Goal: Task Accomplishment & Management: Use online tool/utility

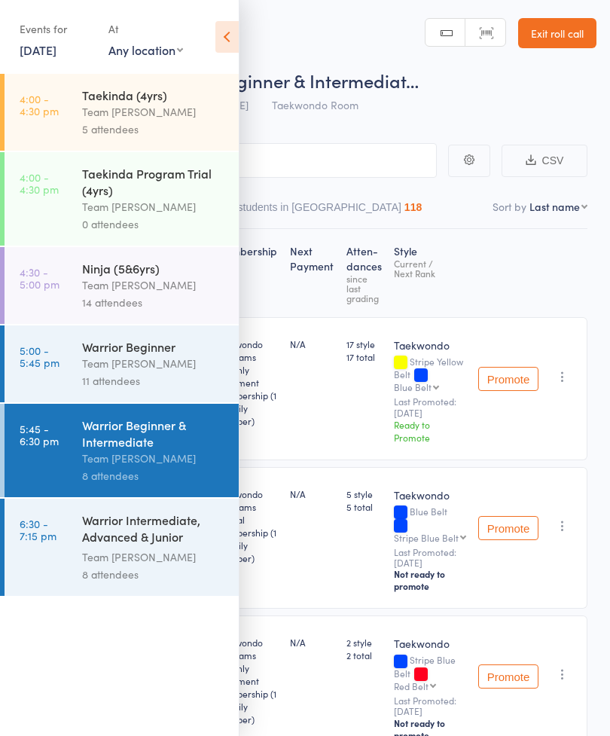
click at [43, 53] on link "[DATE]" at bounding box center [38, 49] width 37 height 17
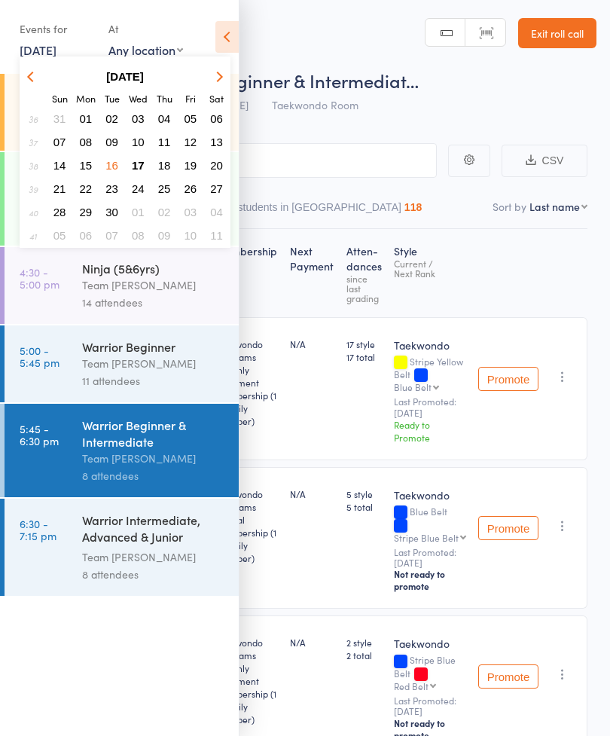
click at [146, 164] on button "17" at bounding box center [138, 165] width 23 height 20
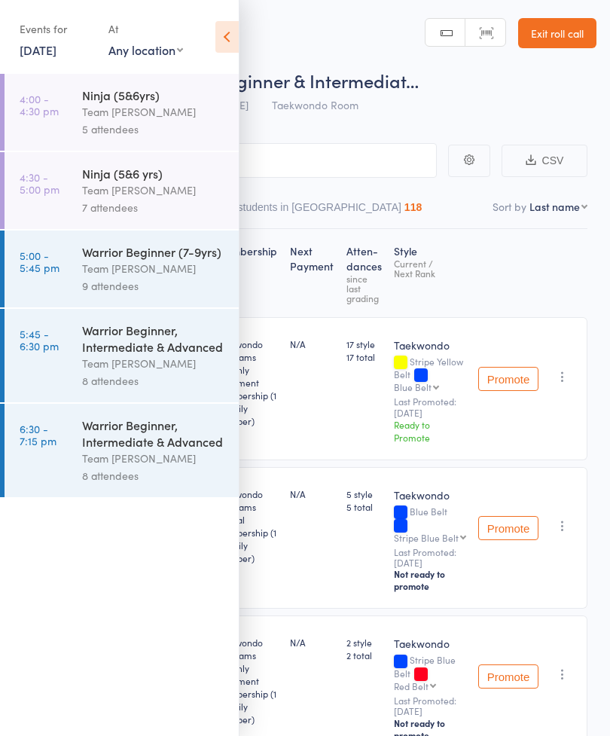
click at [153, 99] on div "Ninja (5&6yrs)" at bounding box center [154, 95] width 144 height 17
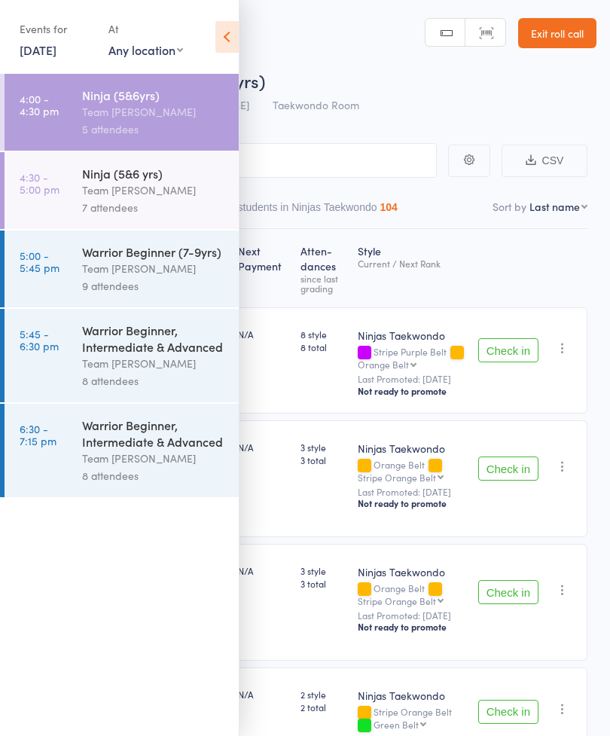
click at [235, 33] on icon at bounding box center [226, 37] width 23 height 32
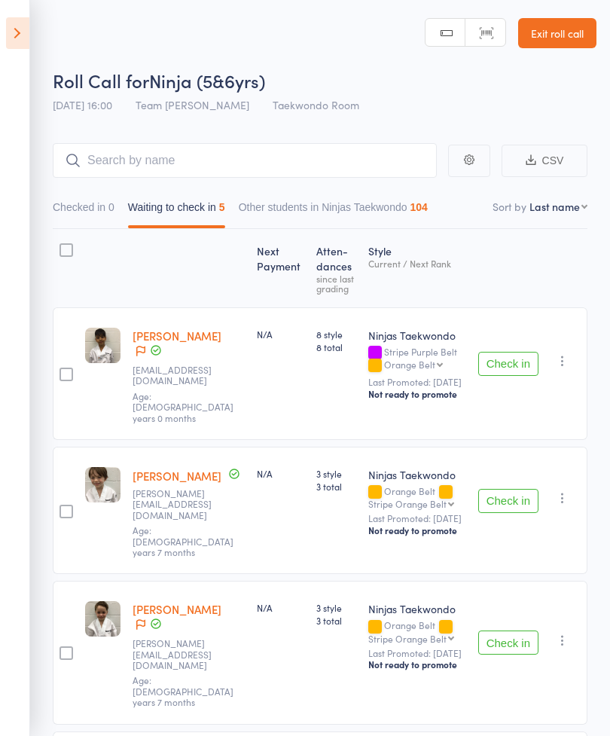
click at [533, 367] on button "Check in" at bounding box center [508, 364] width 60 height 24
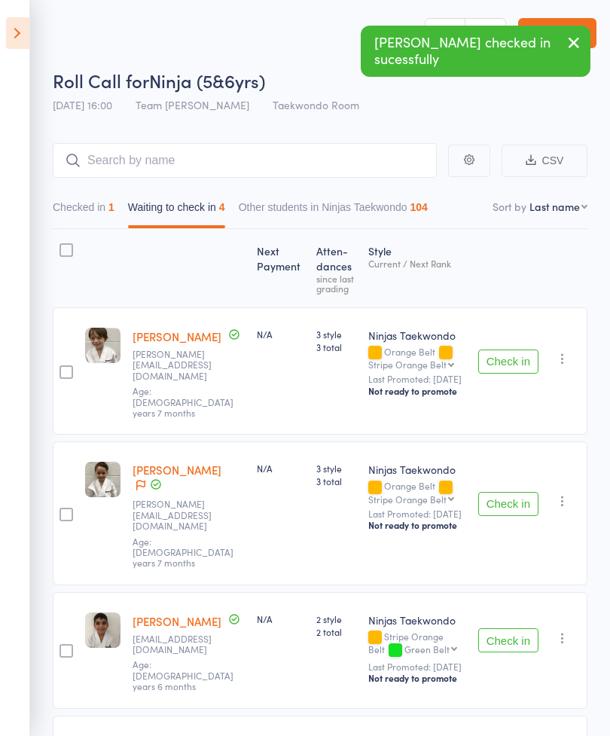
click at [529, 354] on button "Check in" at bounding box center [508, 362] width 60 height 24
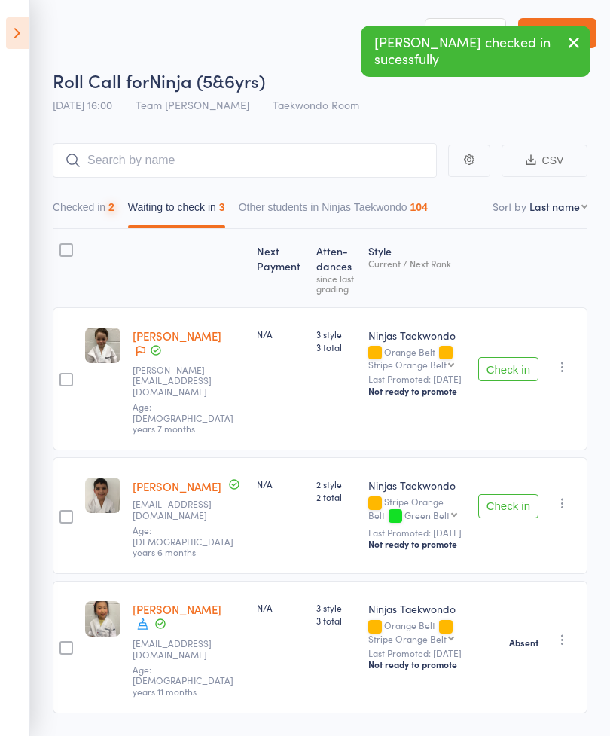
click at [515, 360] on button "Check in" at bounding box center [508, 369] width 60 height 24
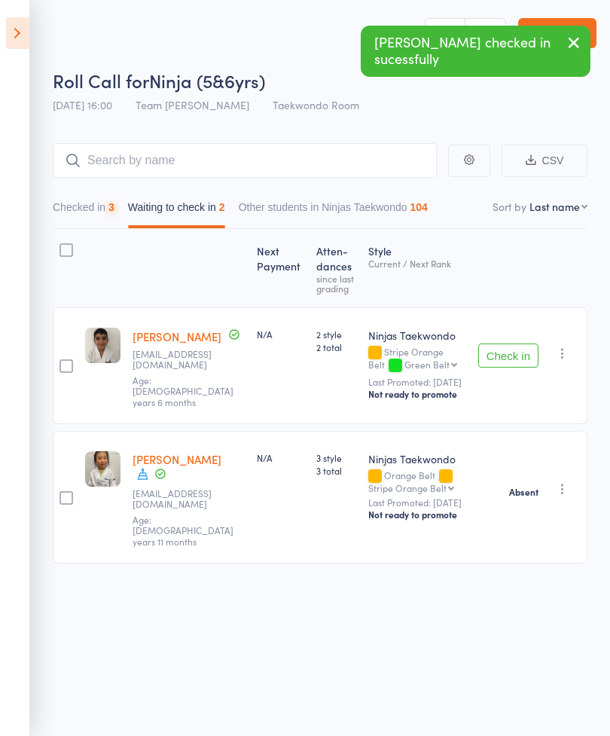
click at [524, 355] on button "Check in" at bounding box center [508, 356] width 60 height 24
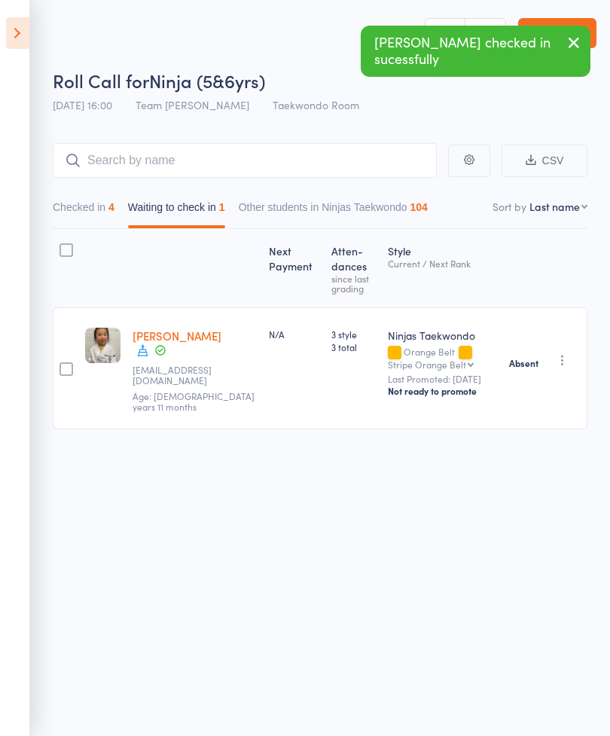
click at [28, 38] on icon at bounding box center [17, 33] width 23 height 32
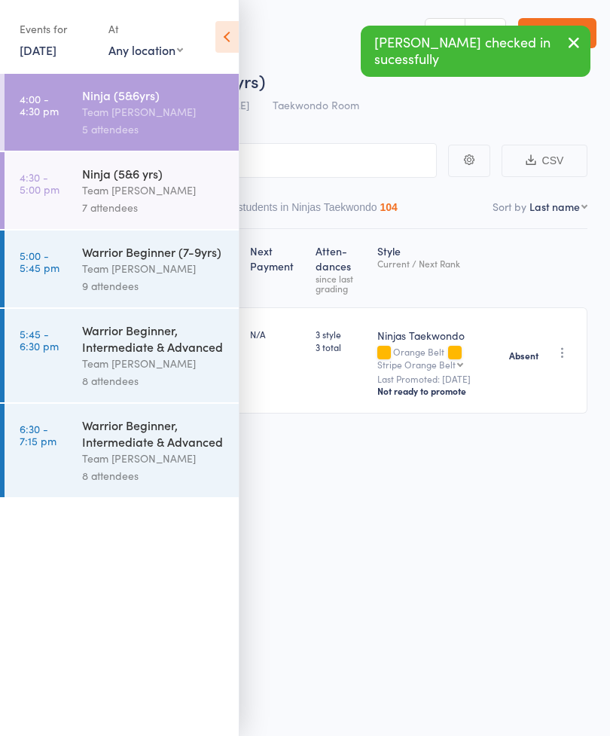
click at [139, 182] on div "Ninja (5&6 yrs)" at bounding box center [154, 173] width 144 height 17
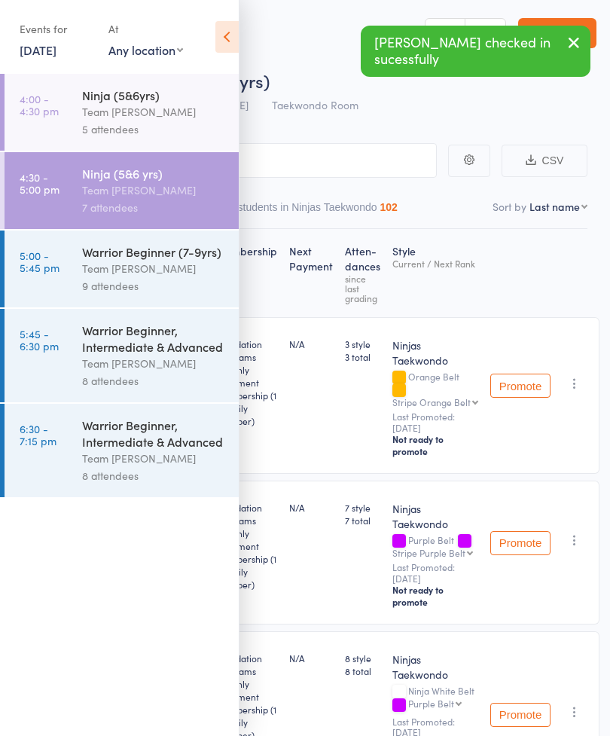
click at [228, 43] on icon at bounding box center [226, 37] width 23 height 32
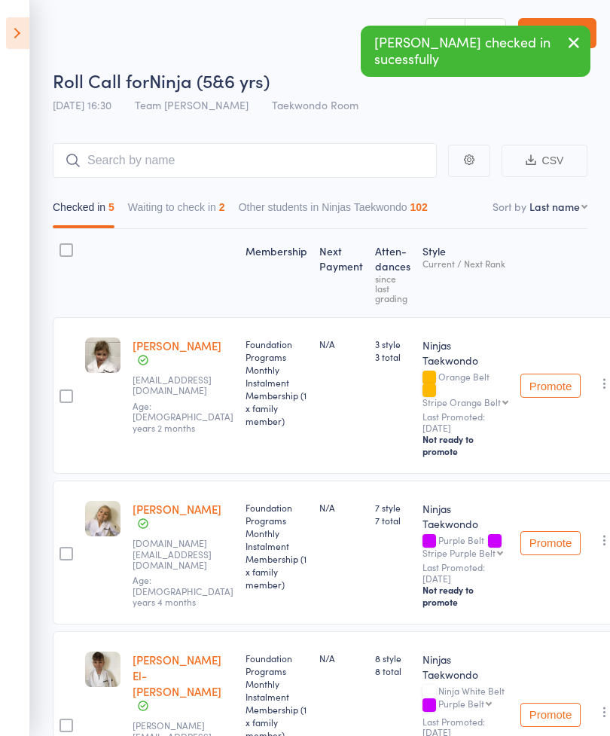
click at [201, 201] on button "Waiting to check in 2" at bounding box center [176, 211] width 97 height 35
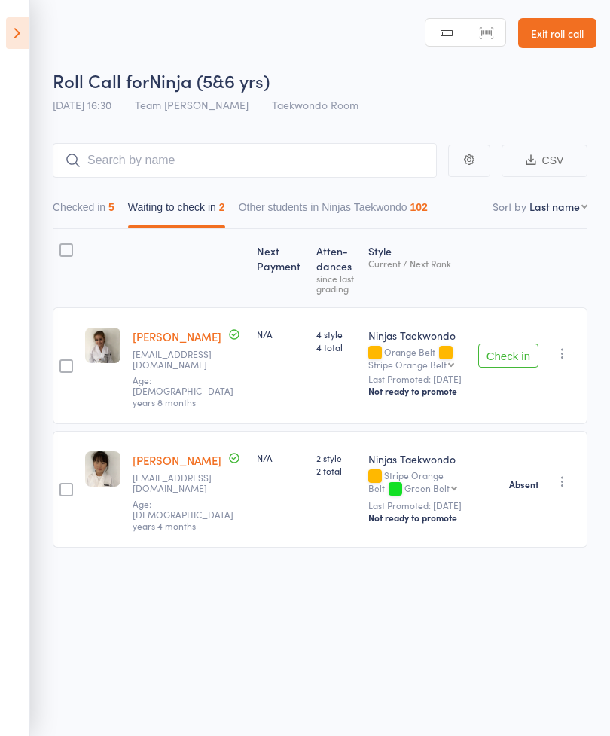
click at [21, 33] on icon at bounding box center [17, 33] width 23 height 32
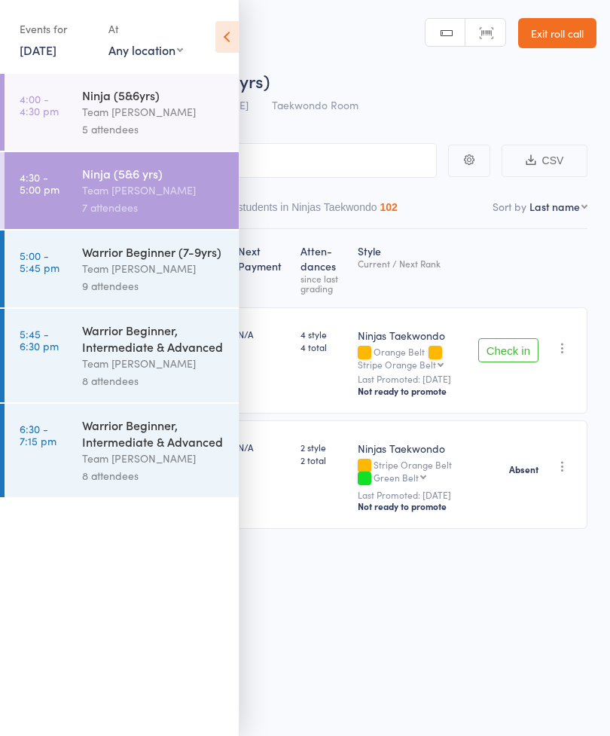
click at [236, 26] on icon at bounding box center [226, 37] width 23 height 32
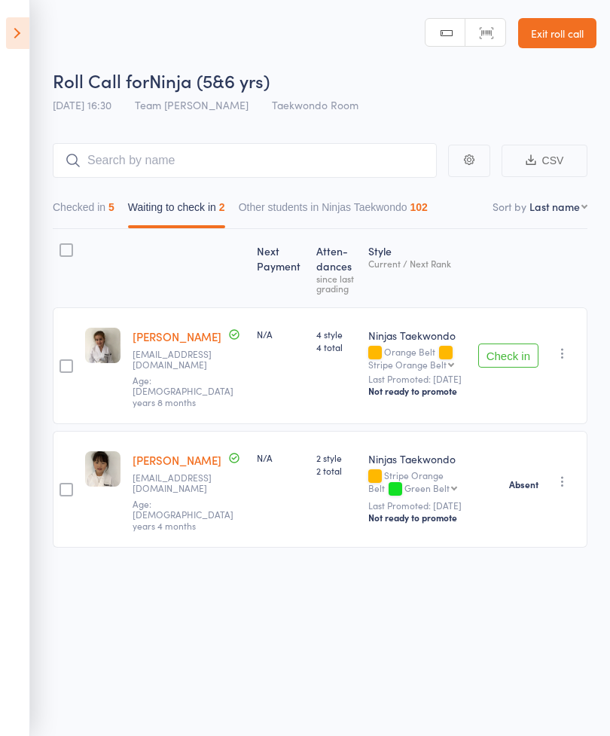
click at [16, 34] on icon at bounding box center [17, 33] width 23 height 32
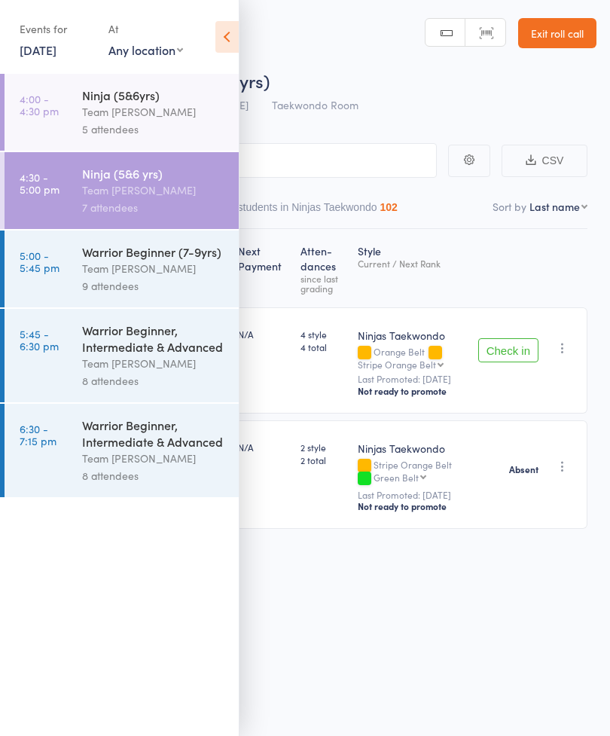
click at [51, 288] on link "5:00 - 5:45 pm Warrior Beginner (7-9yrs) Team [PERSON_NAME] 9 attendees" at bounding box center [122, 269] width 234 height 77
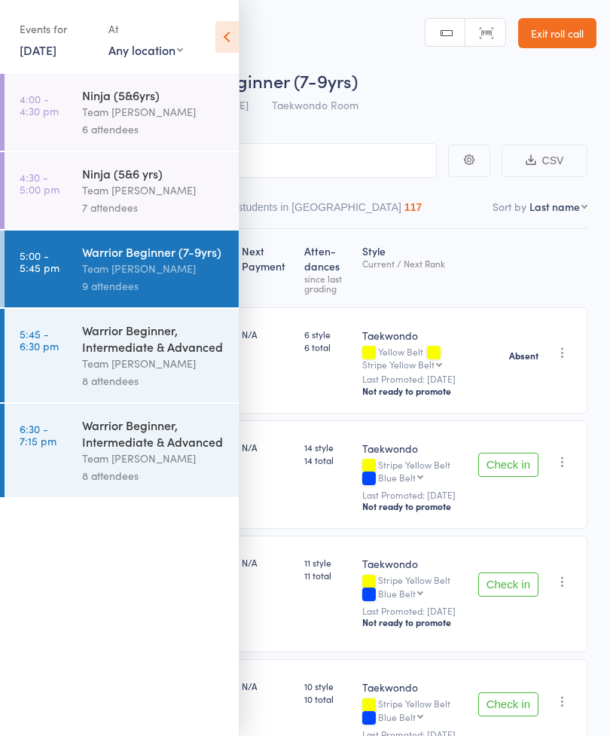
click at [226, 50] on icon at bounding box center [226, 37] width 23 height 32
